Goal: Task Accomplishment & Management: Manage account settings

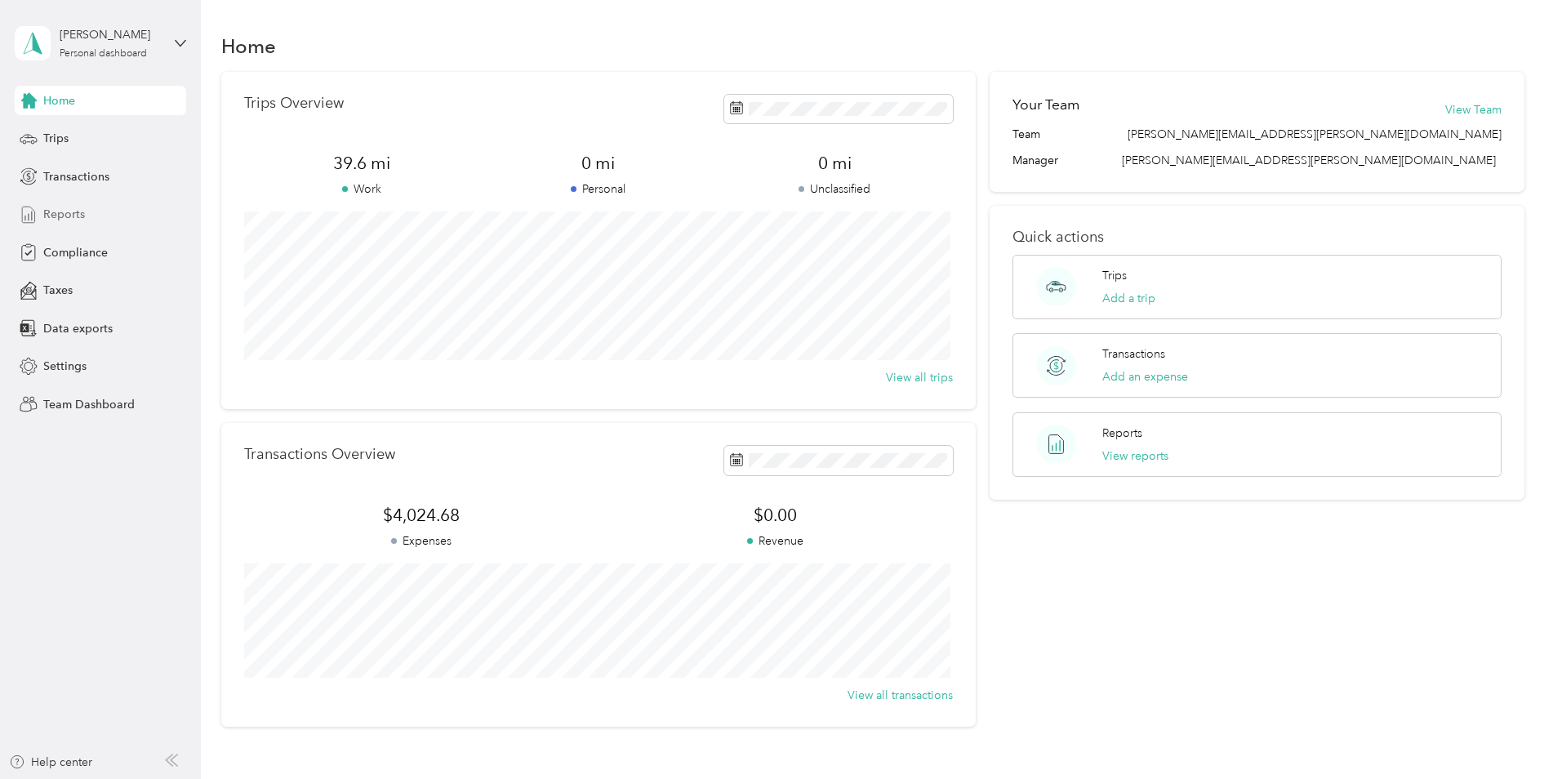
click at [64, 215] on span "Reports" at bounding box center [64, 214] width 42 height 17
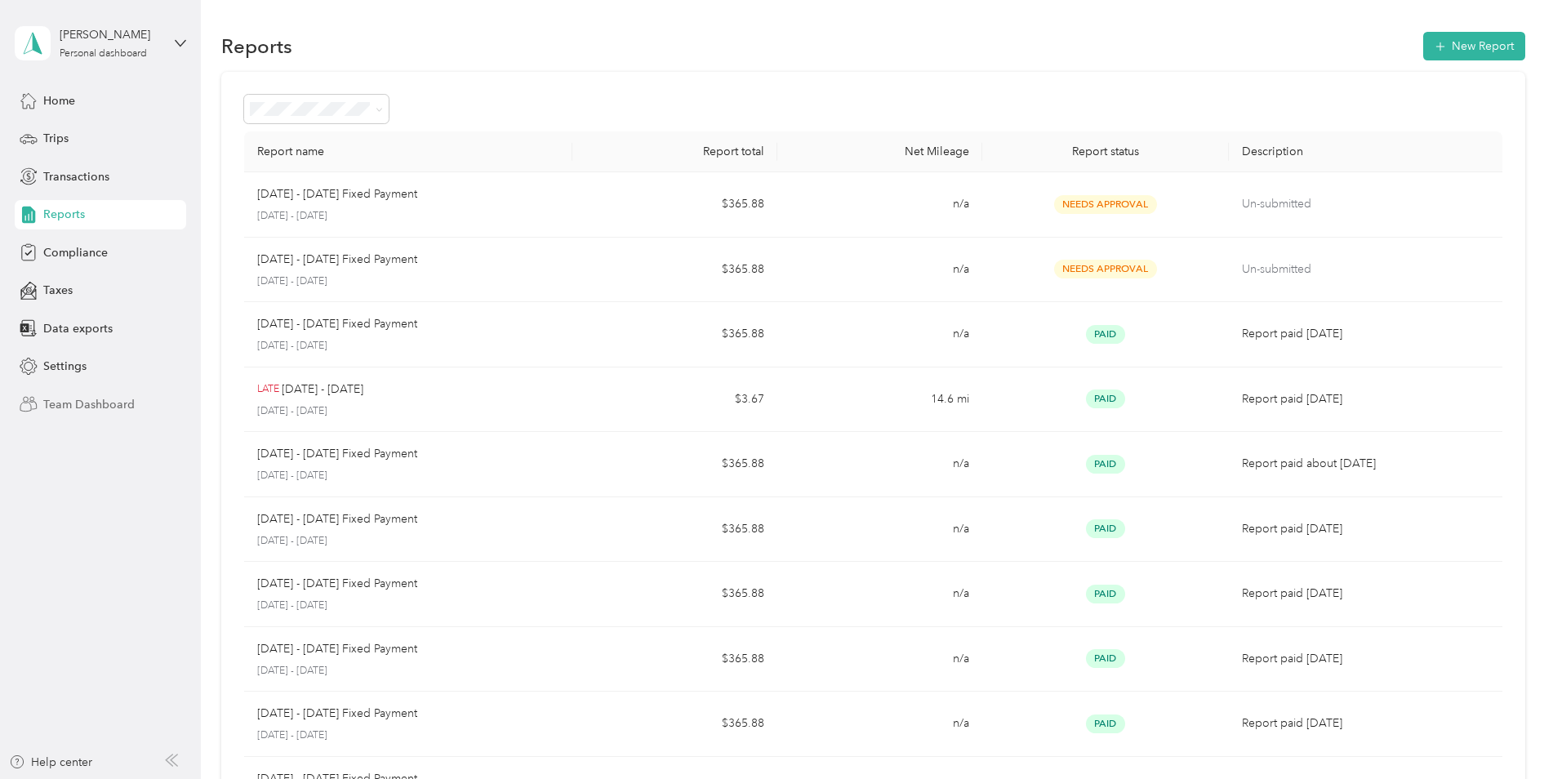
click at [113, 405] on span "Team Dashboard" at bounding box center [88, 404] width 91 height 17
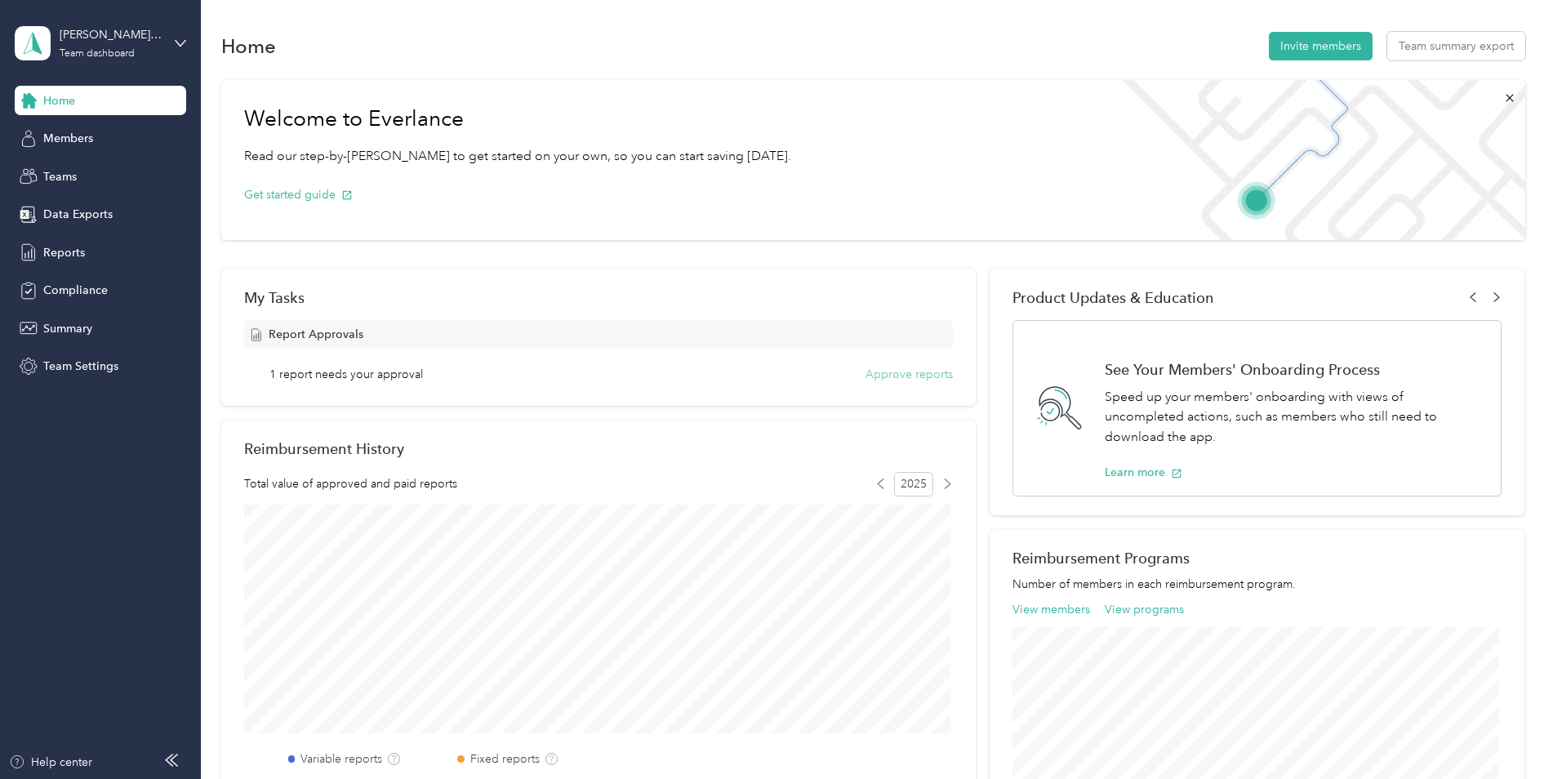
click at [912, 379] on button "Approve reports" at bounding box center [908, 374] width 87 height 17
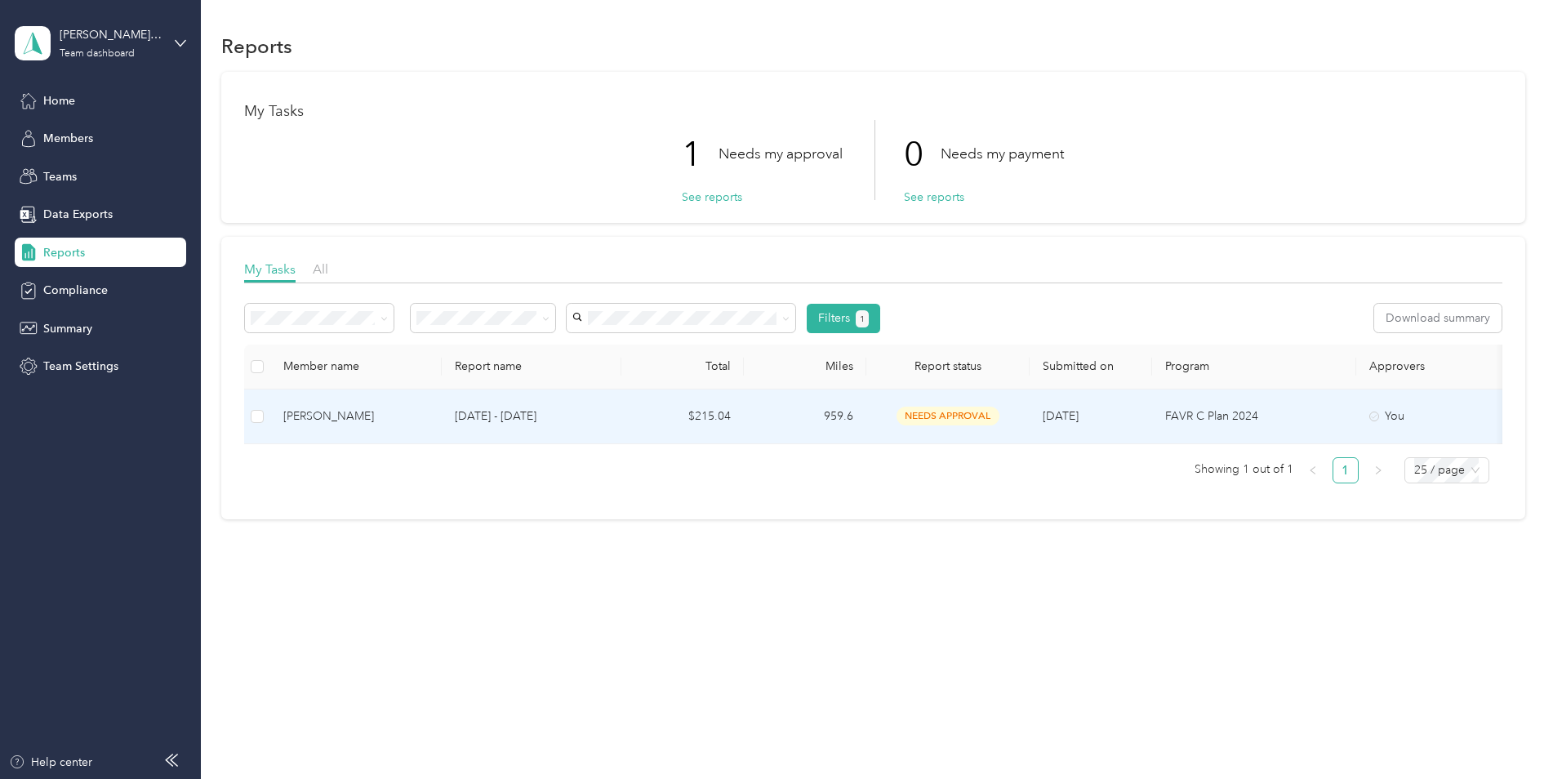
click at [720, 415] on td "$215.04" at bounding box center [682, 416] width 122 height 55
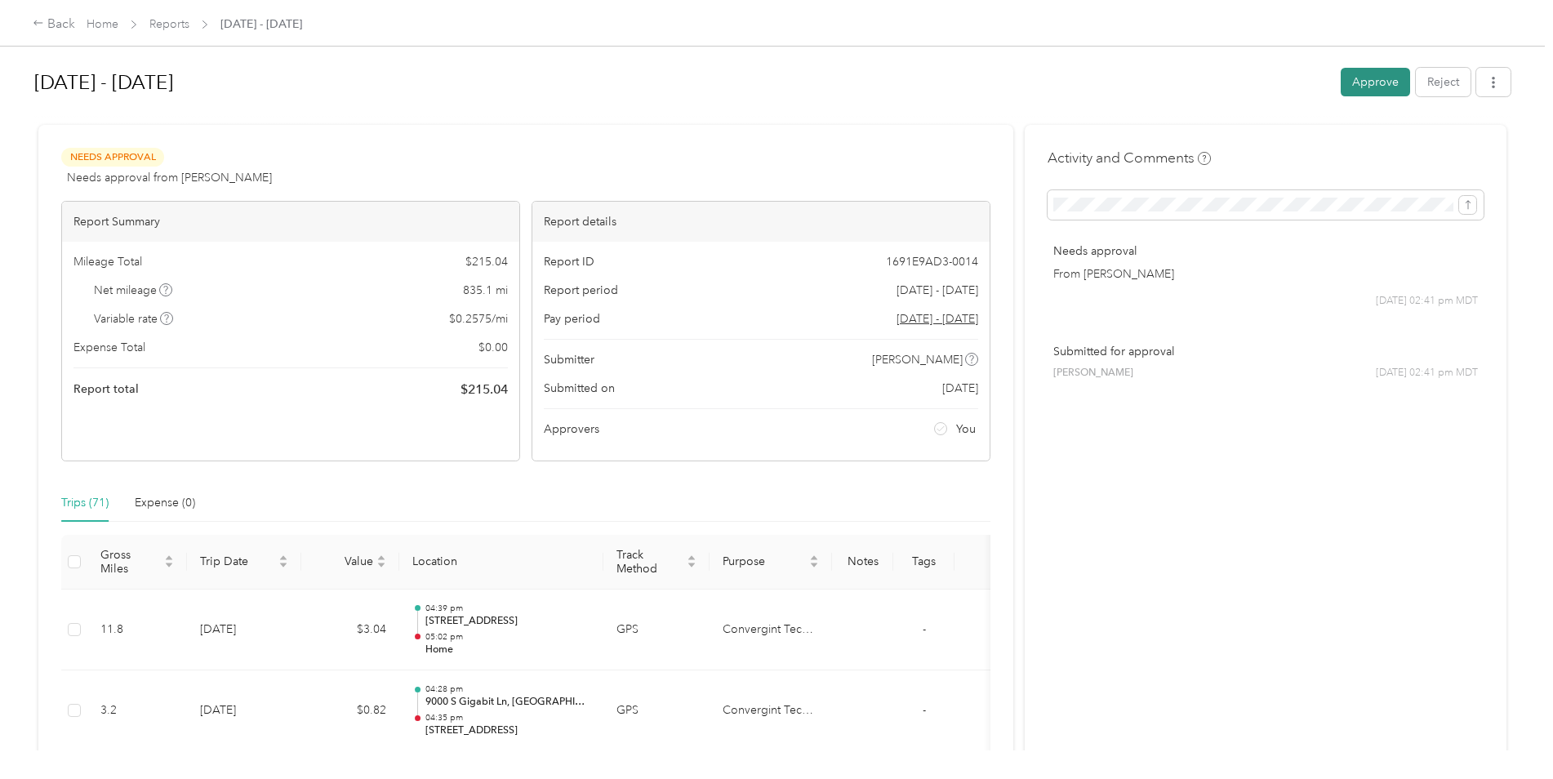
click at [1375, 75] on button "Approve" at bounding box center [1375, 82] width 69 height 29
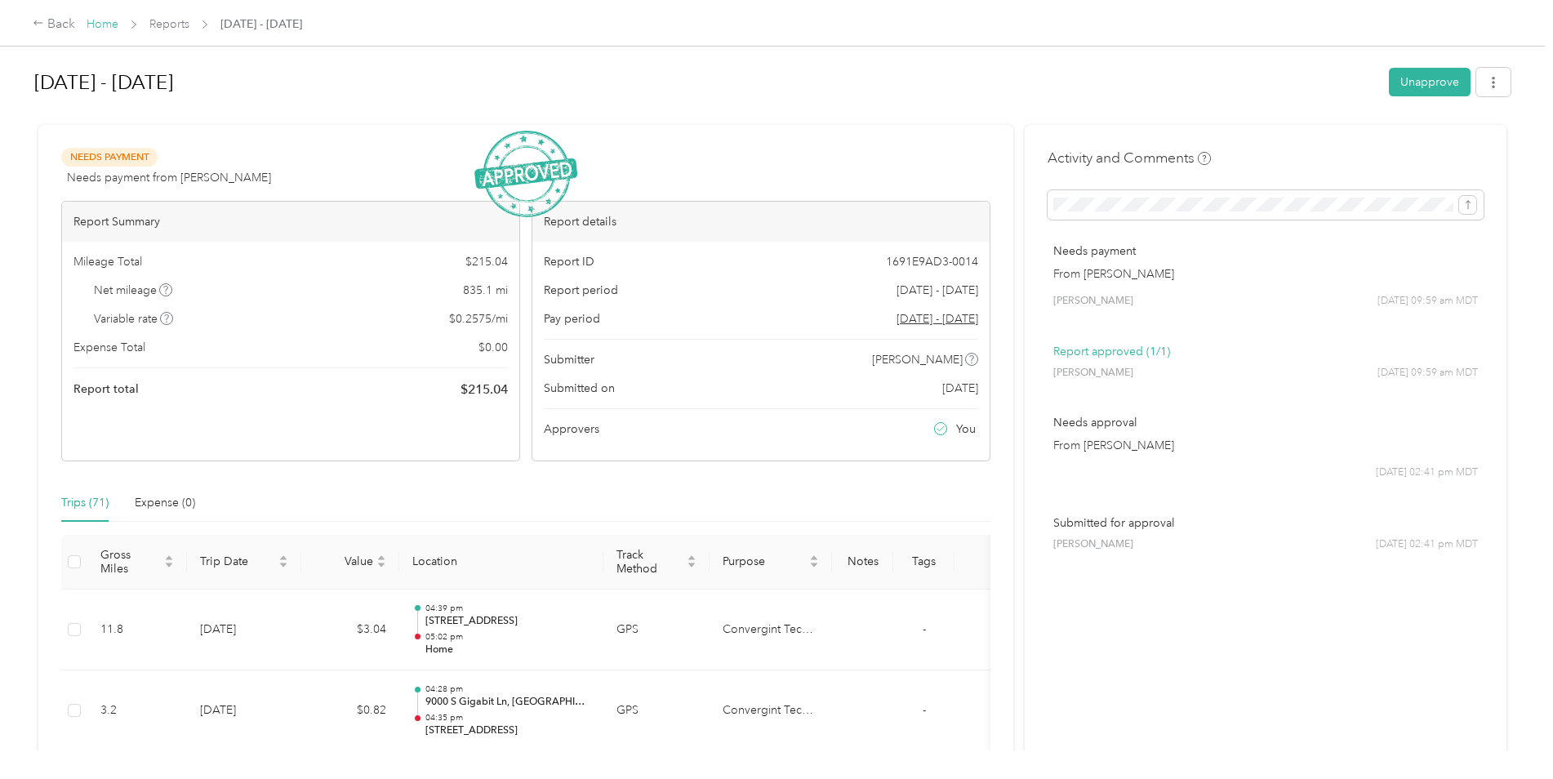
click at [111, 20] on link "Home" at bounding box center [103, 24] width 32 height 14
